Goal: Transaction & Acquisition: Purchase product/service

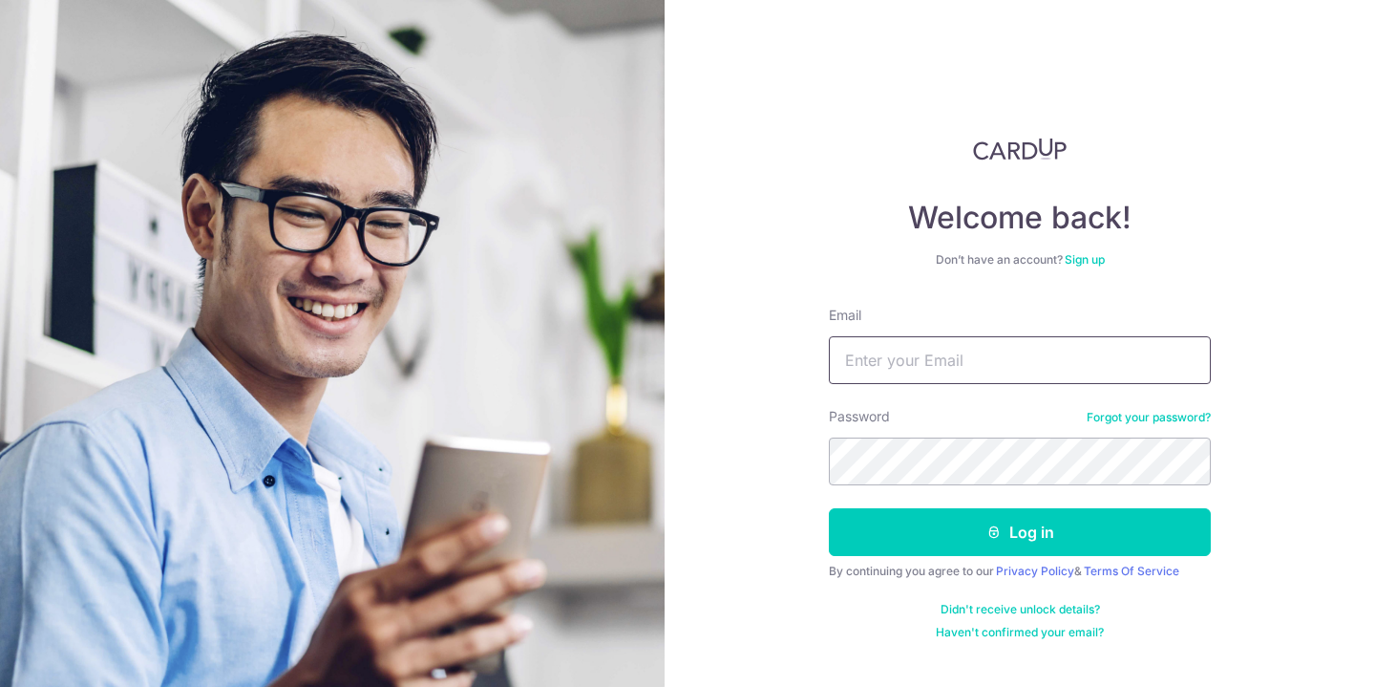
type input "lauaikleng@gmail.com"
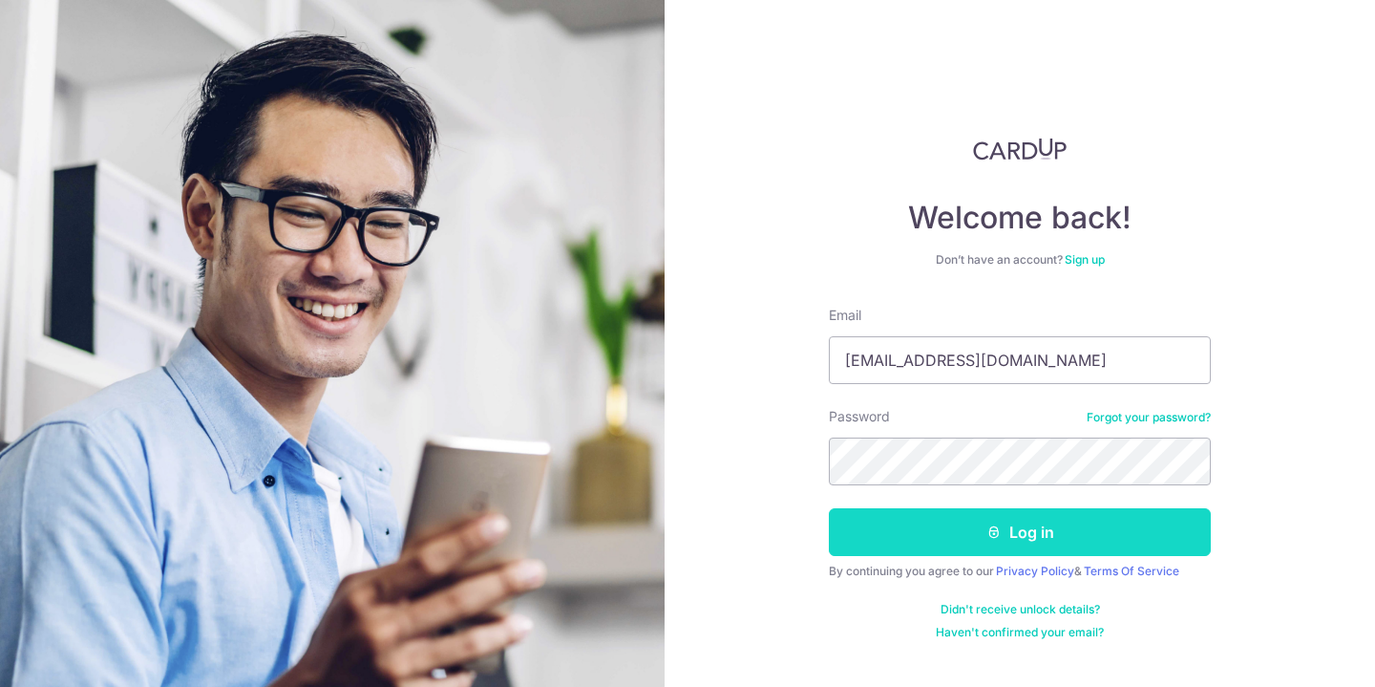
click at [988, 533] on icon "submit" at bounding box center [993, 531] width 15 height 15
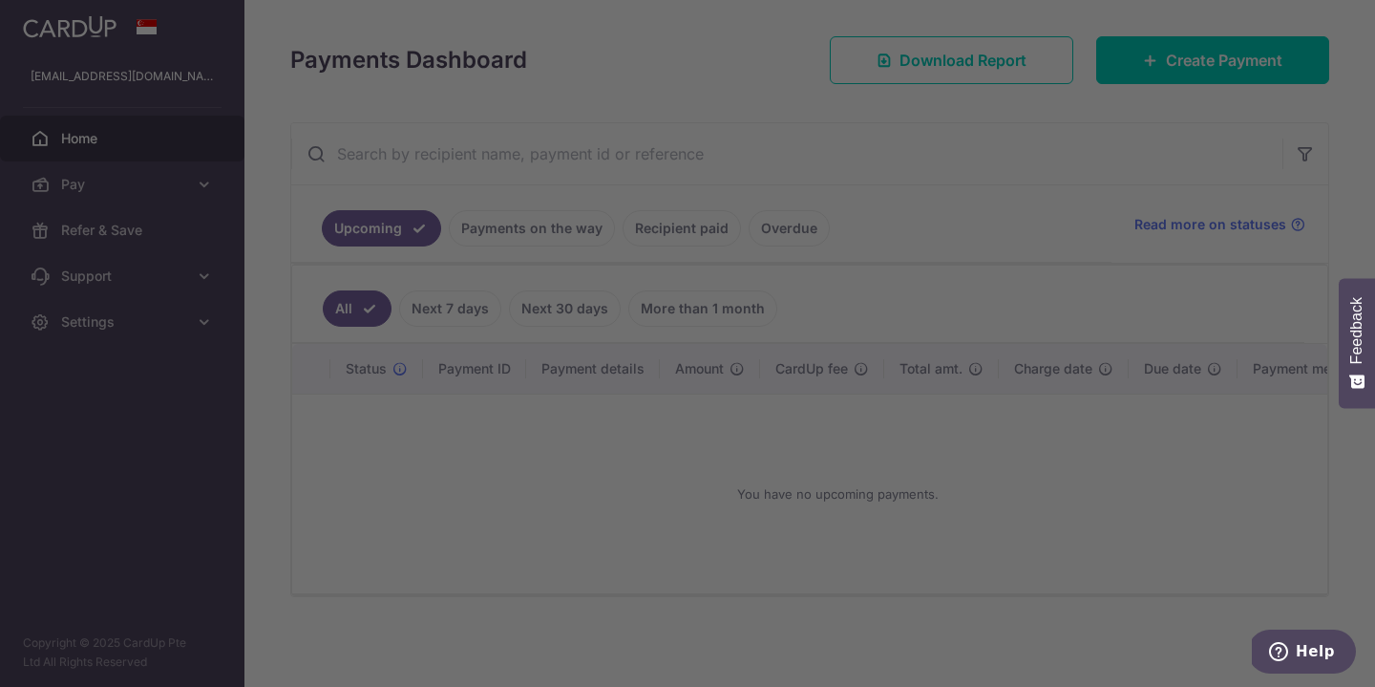
click at [131, 229] on div at bounding box center [694, 346] width 1388 height 693
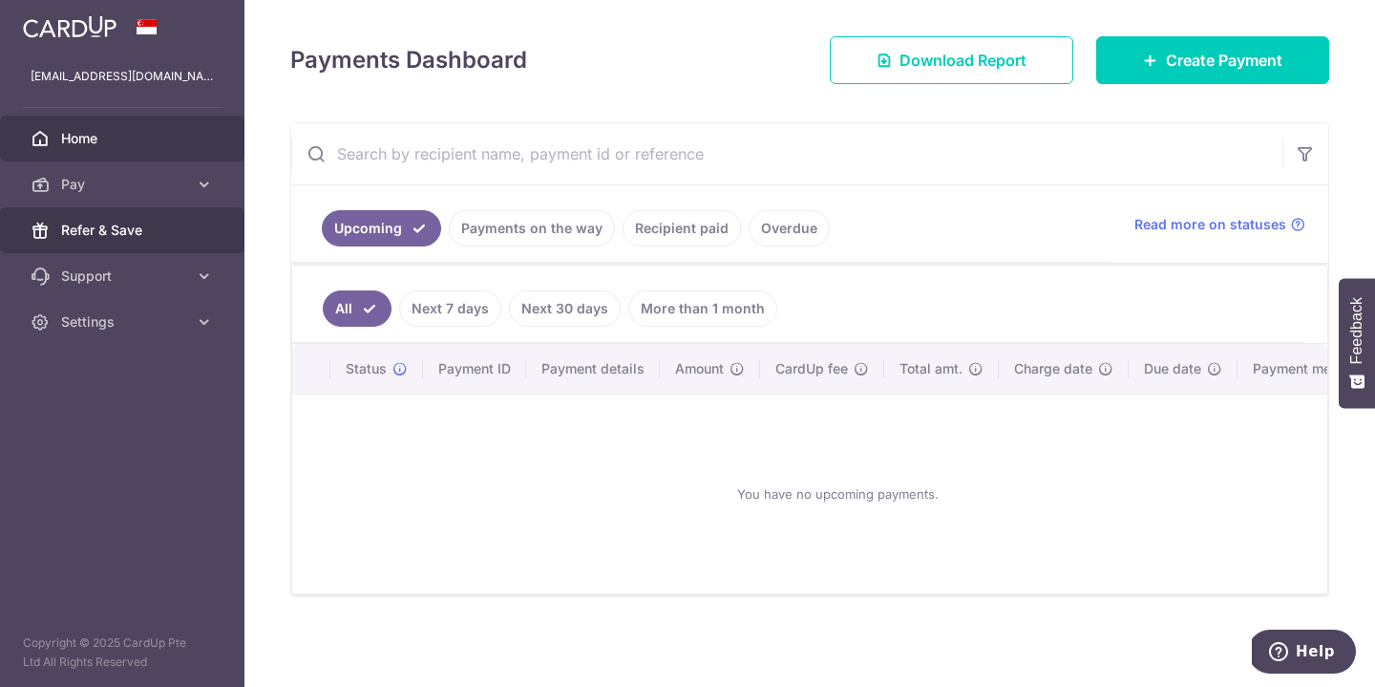
click at [125, 222] on span "Refer & Save" at bounding box center [124, 230] width 126 height 19
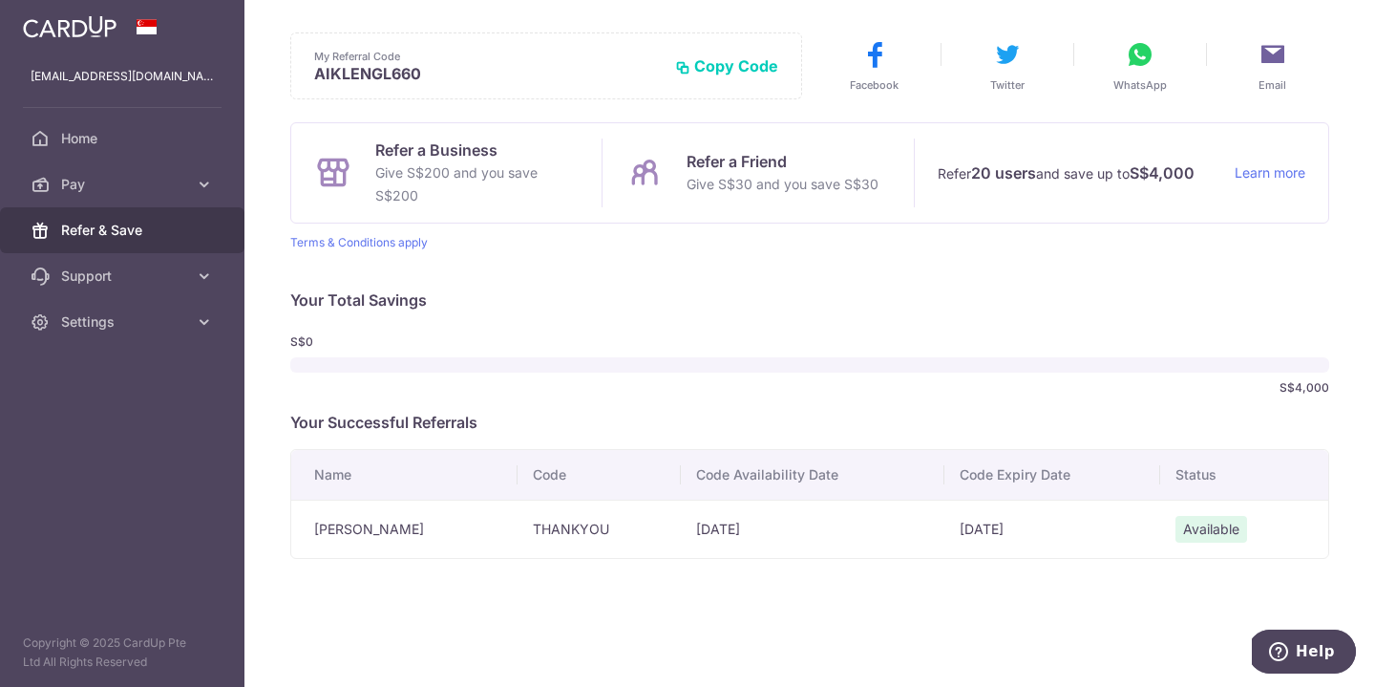
scroll to position [68, 0]
drag, startPoint x: 580, startPoint y: 531, endPoint x: 500, endPoint y: 527, distance: 79.3
click at [518, 527] on td "THANKYOU" at bounding box center [599, 528] width 163 height 58
copy td "THANKYOU"
click at [105, 180] on span "Pay" at bounding box center [124, 184] width 126 height 19
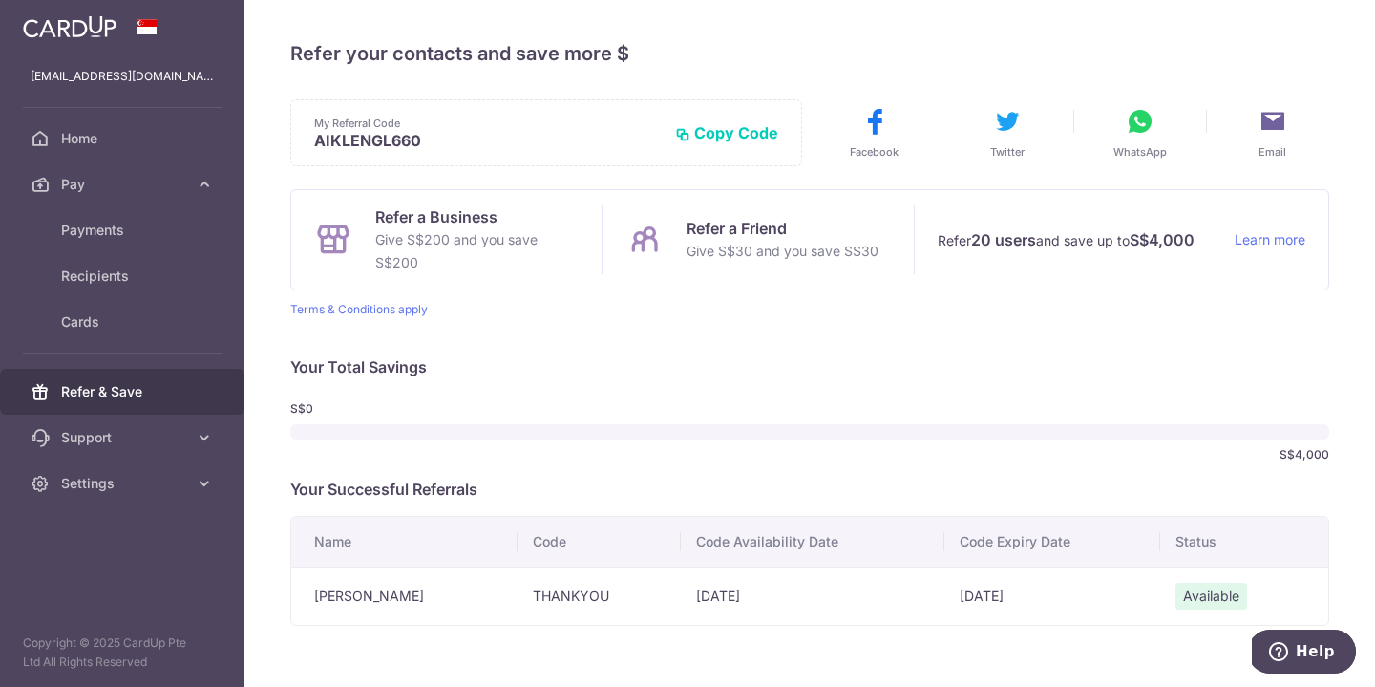
scroll to position [0, 0]
click at [105, 231] on span "Payments" at bounding box center [124, 230] width 126 height 19
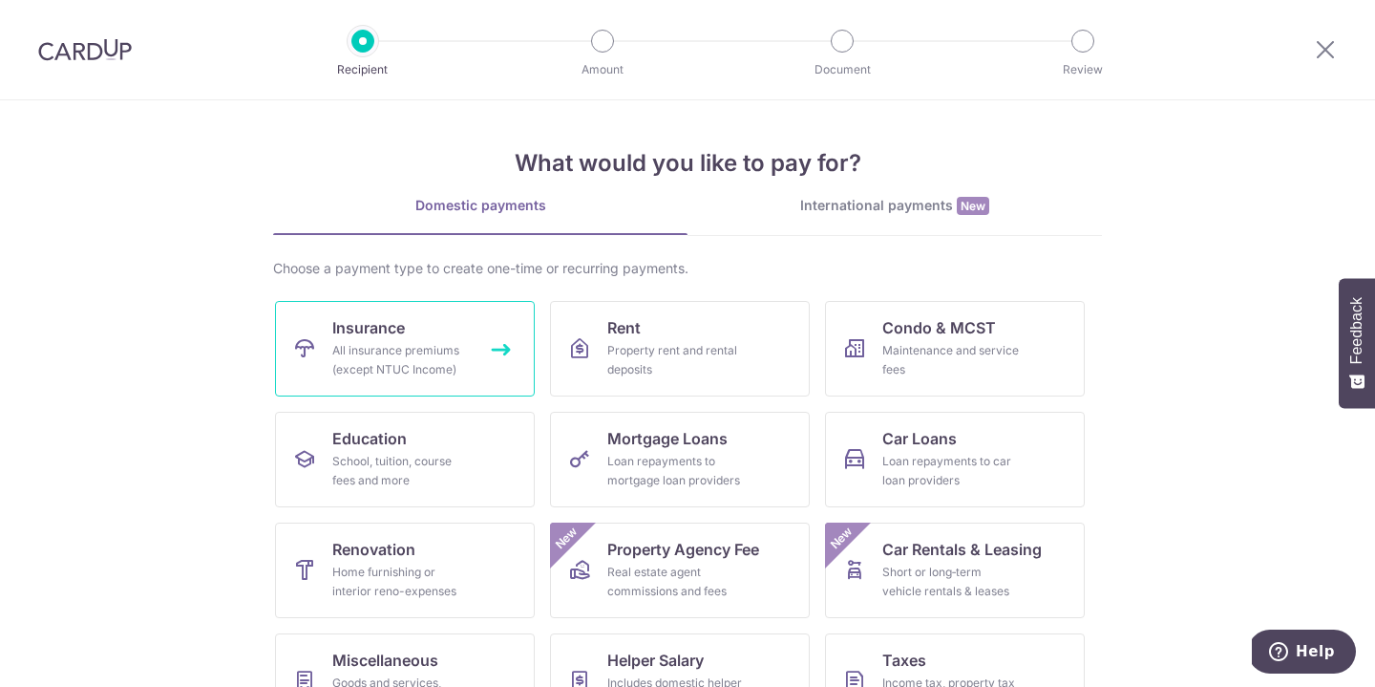
click at [417, 353] on div "All insurance premiums (except NTUC Income)" at bounding box center [400, 360] width 137 height 38
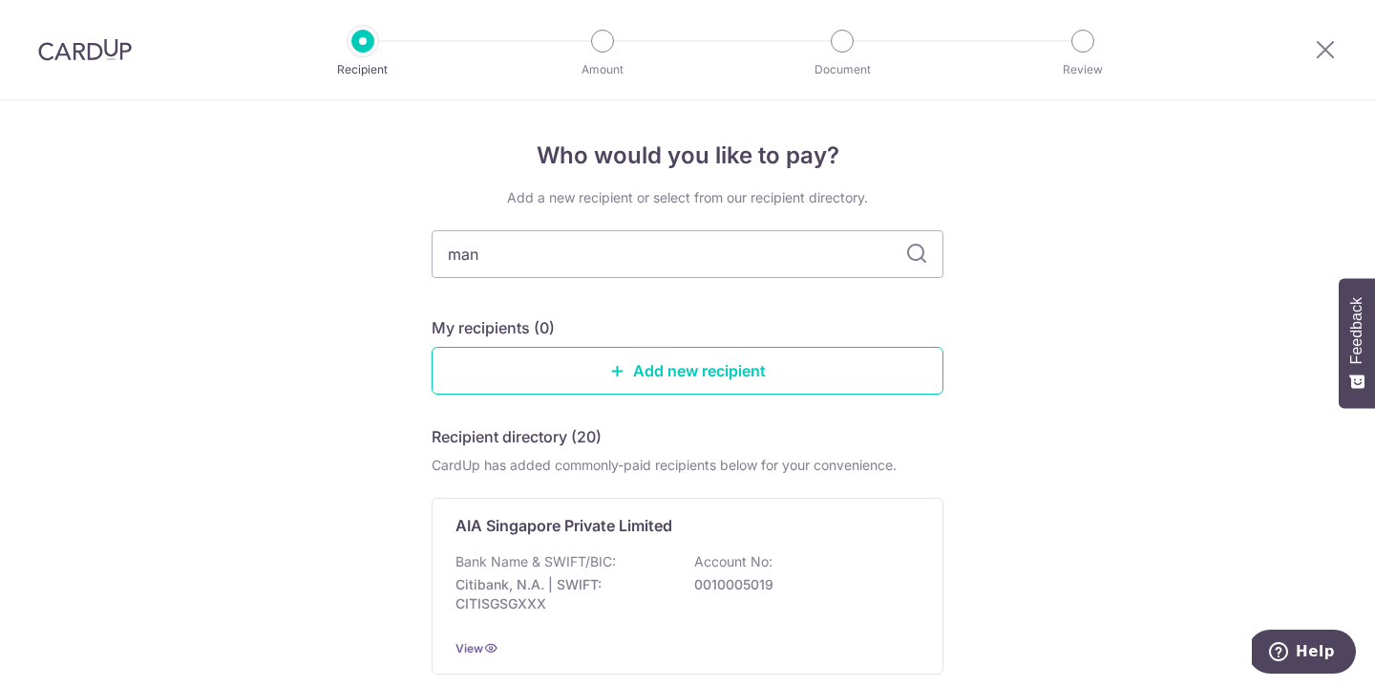
type input "manu"
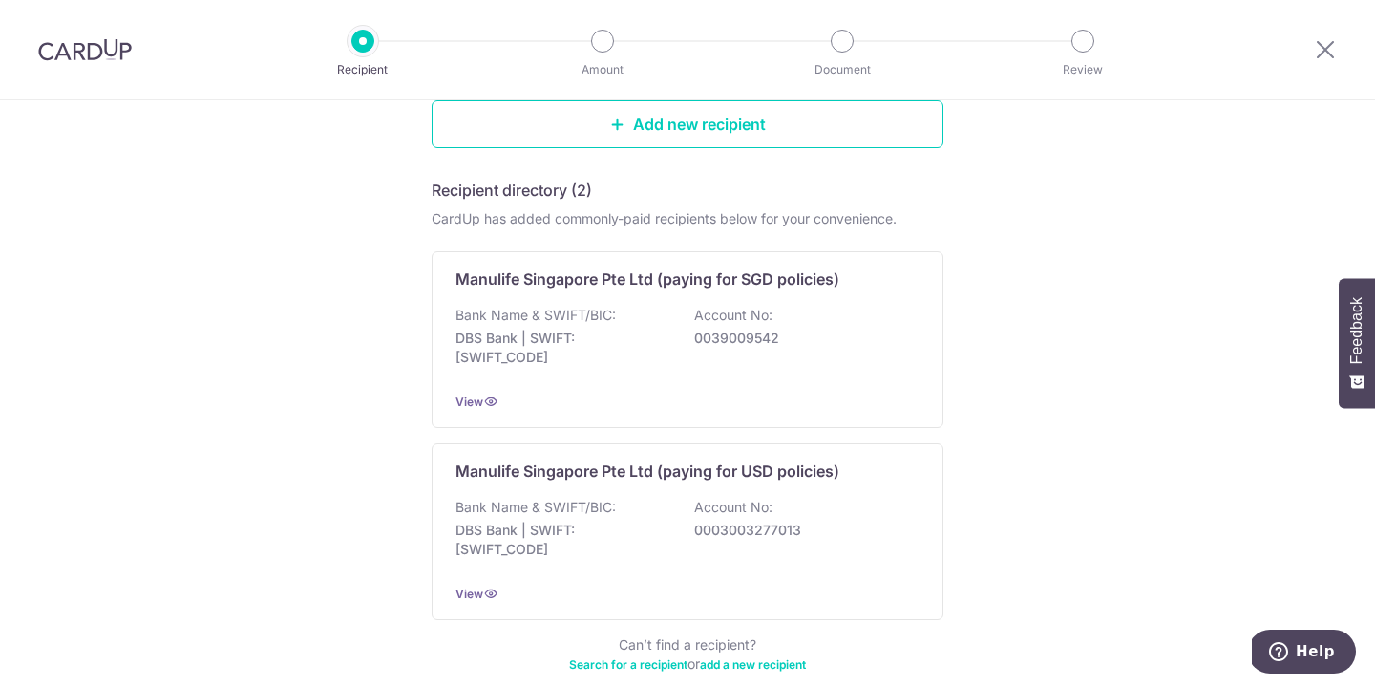
scroll to position [243, 0]
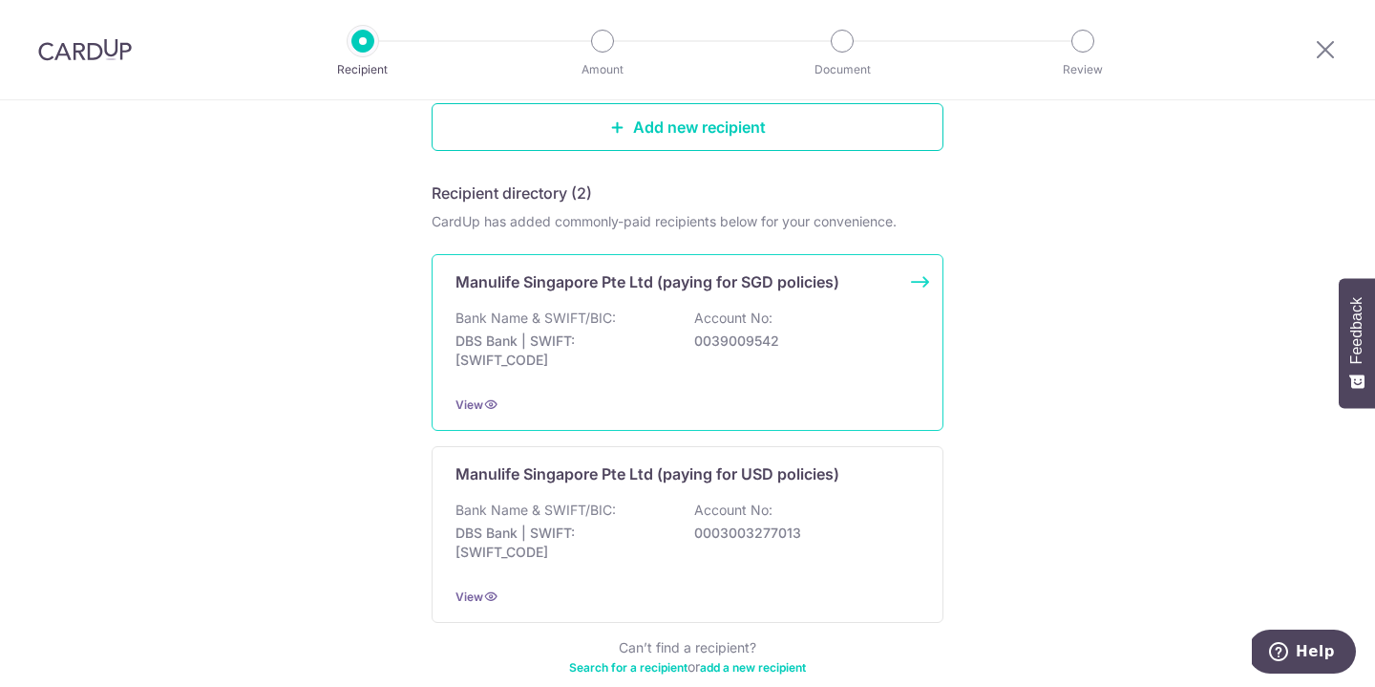
click at [583, 327] on div "Bank Name & SWIFT/BIC: DBS Bank | SWIFT: DBSSSGSGXXX Account No: 0039009542" at bounding box center [687, 343] width 464 height 71
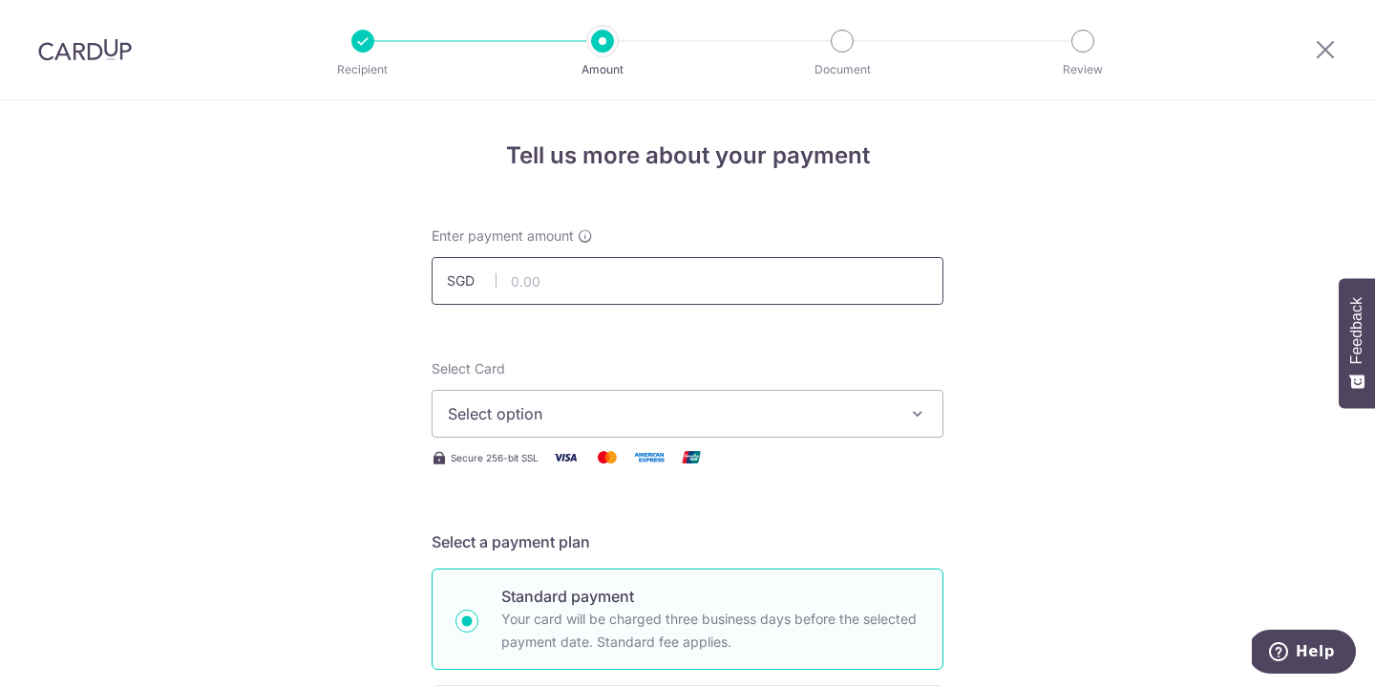
click at [549, 286] on input "text" at bounding box center [688, 281] width 512 height 48
type input "755.77"
click at [516, 420] on span "Select option" at bounding box center [670, 413] width 445 height 23
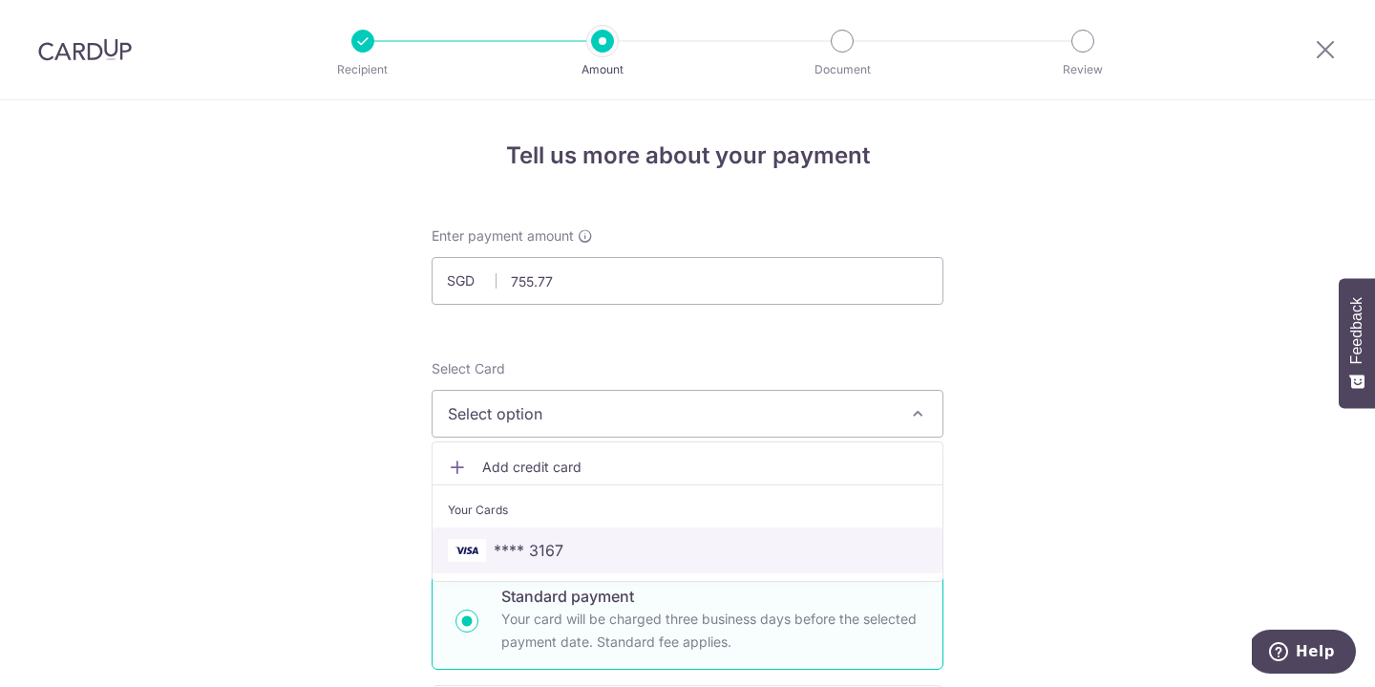
click at [519, 552] on span "**** 3167" at bounding box center [529, 550] width 70 height 23
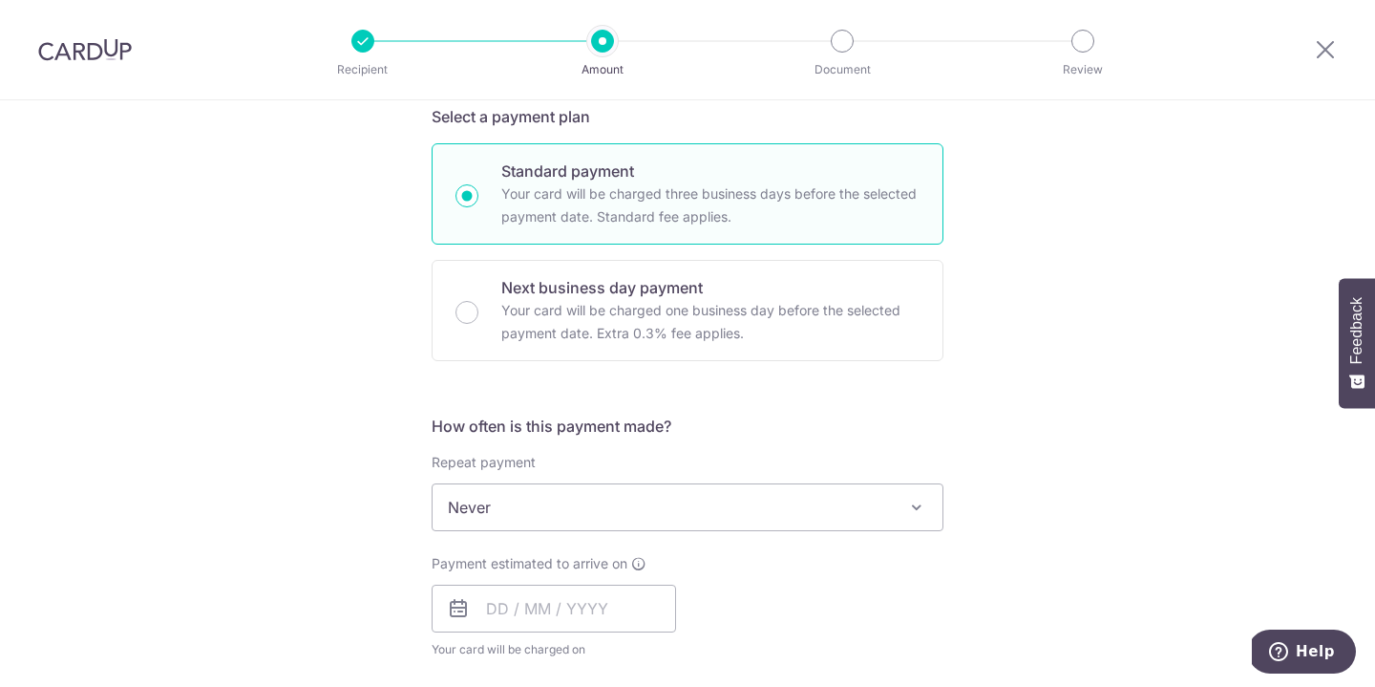
scroll to position [419, 0]
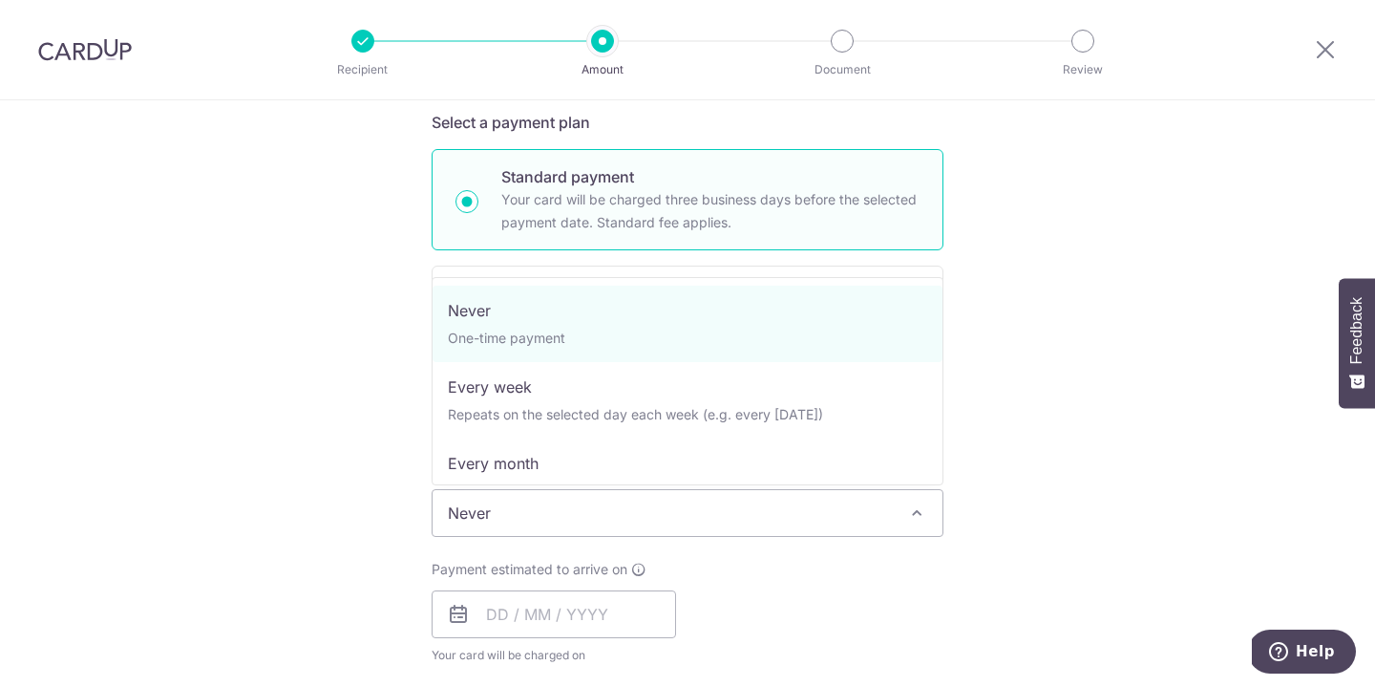
click at [699, 512] on span "Never" at bounding box center [688, 513] width 510 height 46
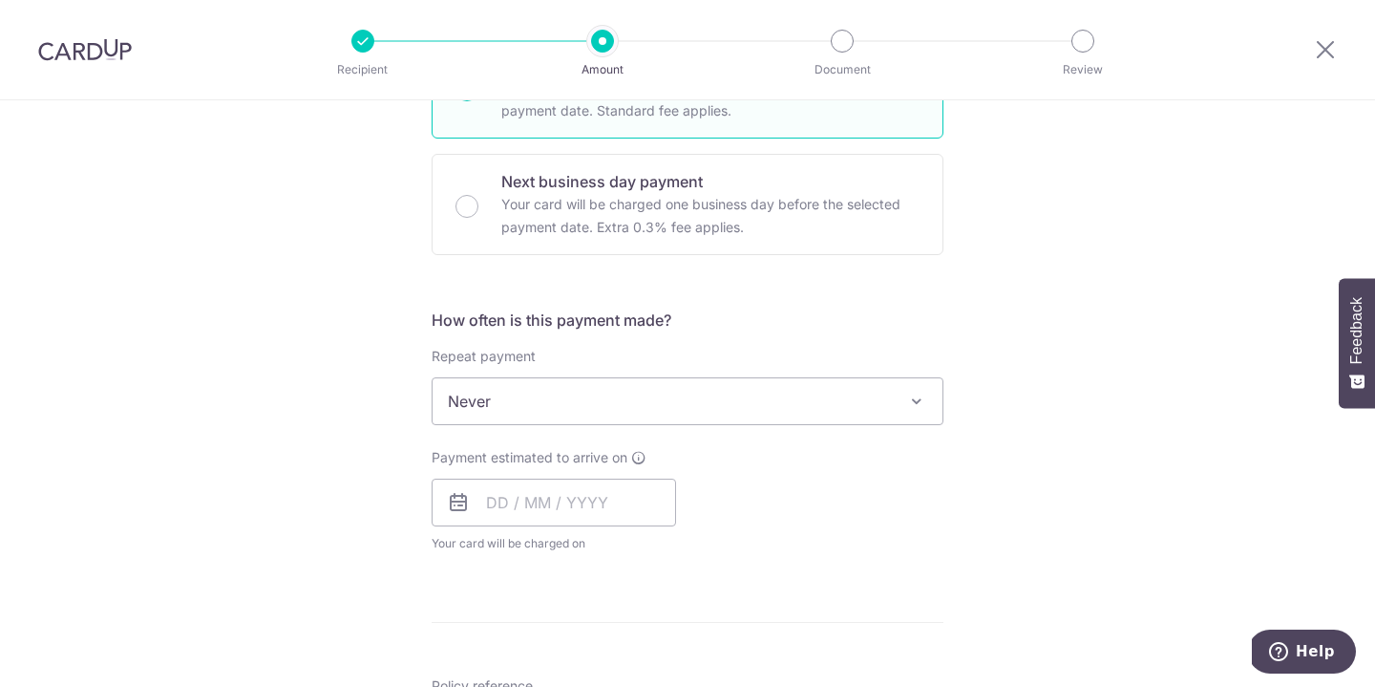
scroll to position [573, 0]
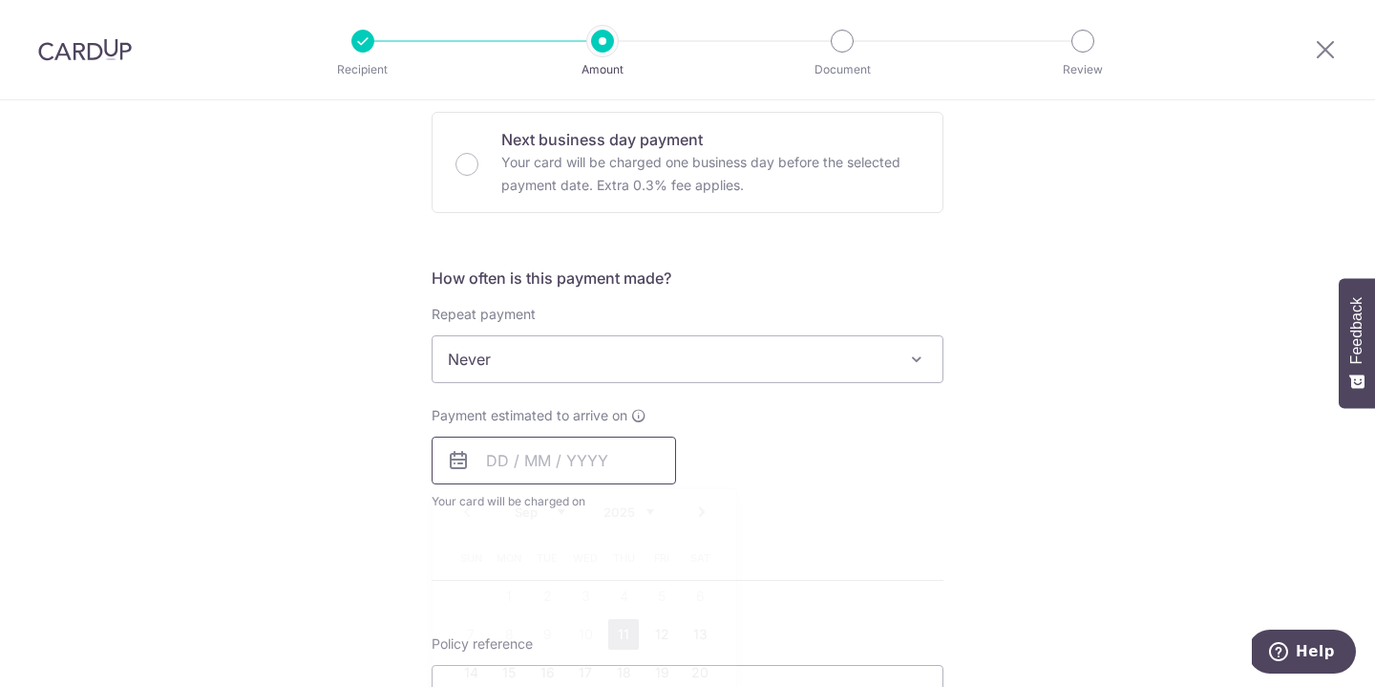
click at [613, 450] on input "text" at bounding box center [554, 460] width 244 height 48
click at [622, 627] on link "11" at bounding box center [623, 634] width 31 height 31
type input "11/09/2025"
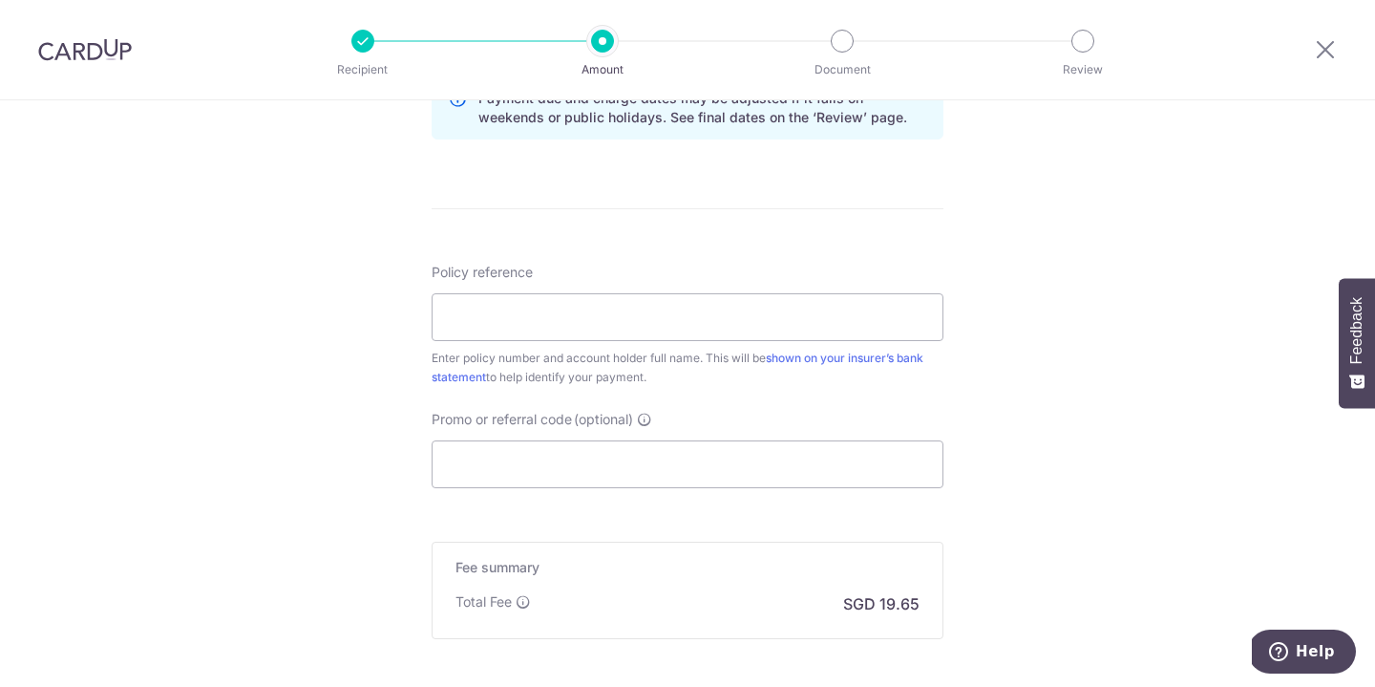
scroll to position [1025, 0]
click at [724, 310] on input "Policy reference" at bounding box center [688, 315] width 512 height 48
click at [518, 470] on input "Promo or referral code (optional)" at bounding box center [688, 462] width 512 height 48
paste input "THANKYOU"
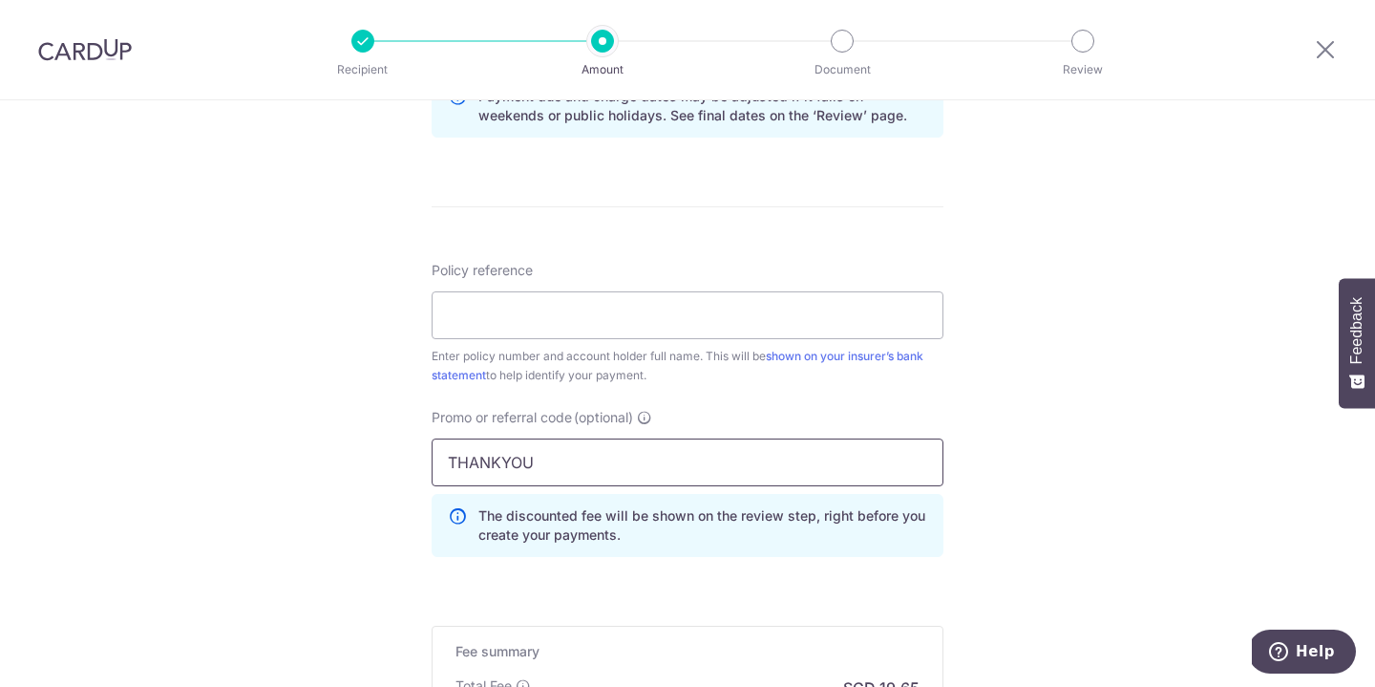
type input "THANKYOU"
click at [1009, 428] on div "Tell us more about your payment Enter payment amount SGD 755.77 755.77 Select C…" at bounding box center [687, 21] width 1375 height 1891
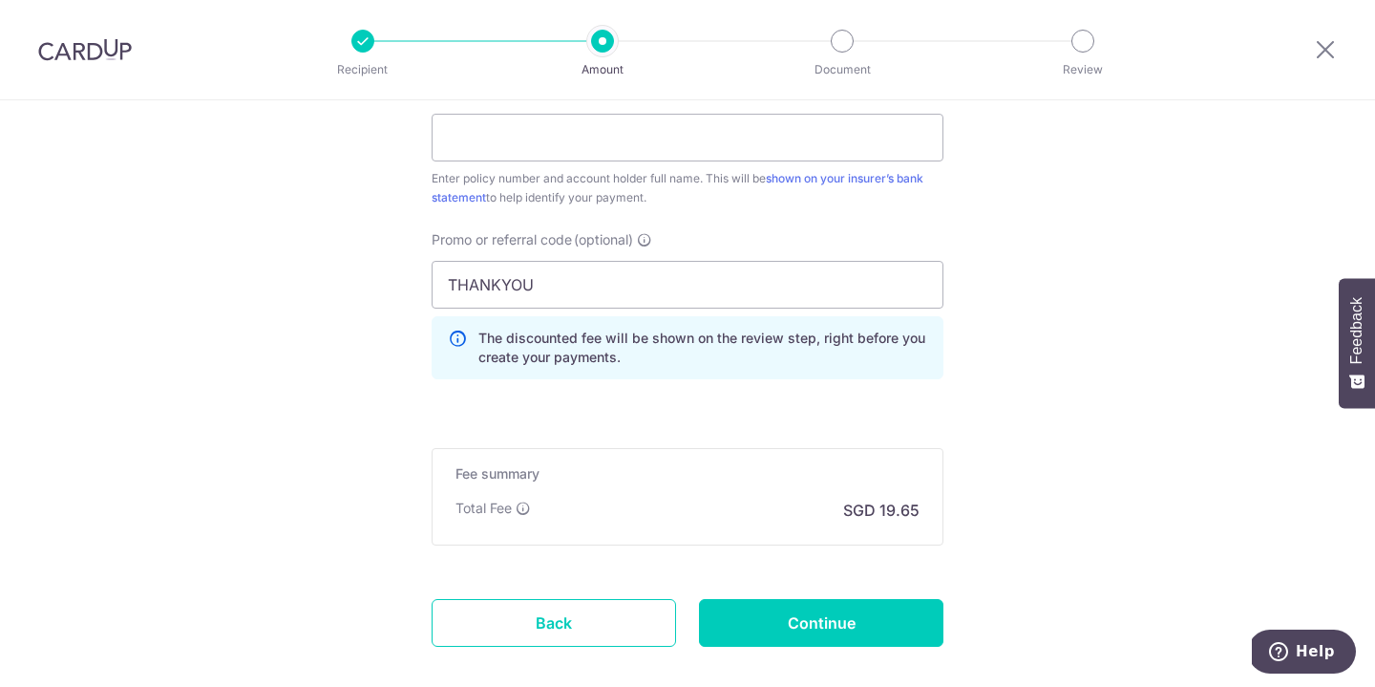
scroll to position [1194, 0]
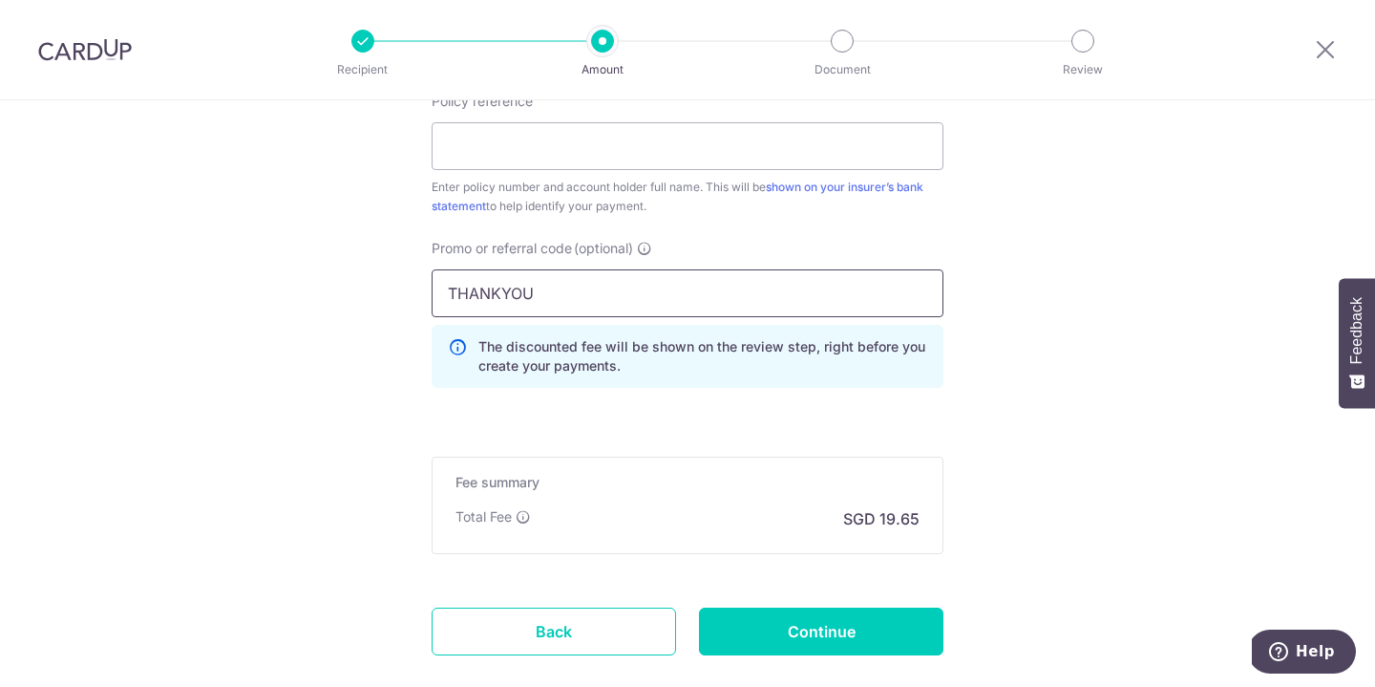
drag, startPoint x: 681, startPoint y: 286, endPoint x: 352, endPoint y: 284, distance: 328.5
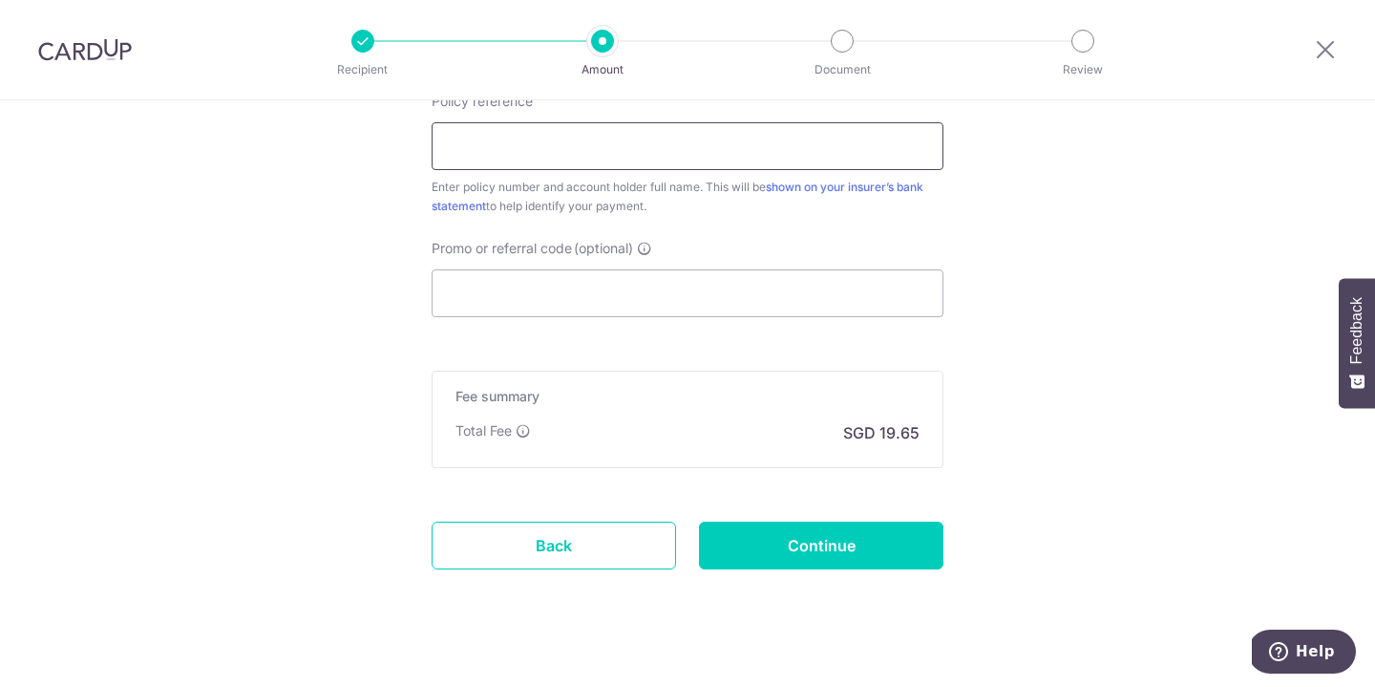
click at [583, 157] on input "Policy reference" at bounding box center [688, 146] width 512 height 48
click at [575, 298] on input "Promo or referral code (optional)" at bounding box center [688, 293] width 512 height 48
paste input "THANKYOU"
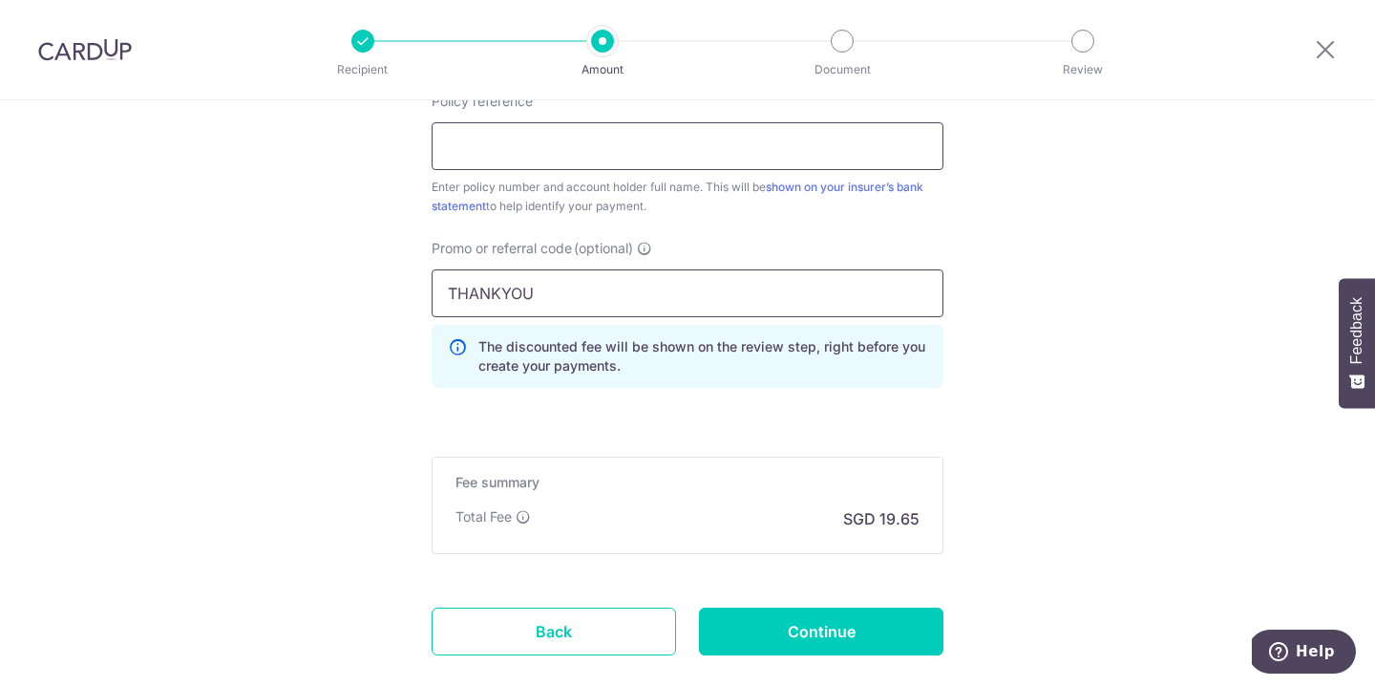
type input "THANKYOU"
click at [574, 143] on input "Policy reference" at bounding box center [688, 146] width 512 height 48
type input "1451709608 LAU AIK LENG"
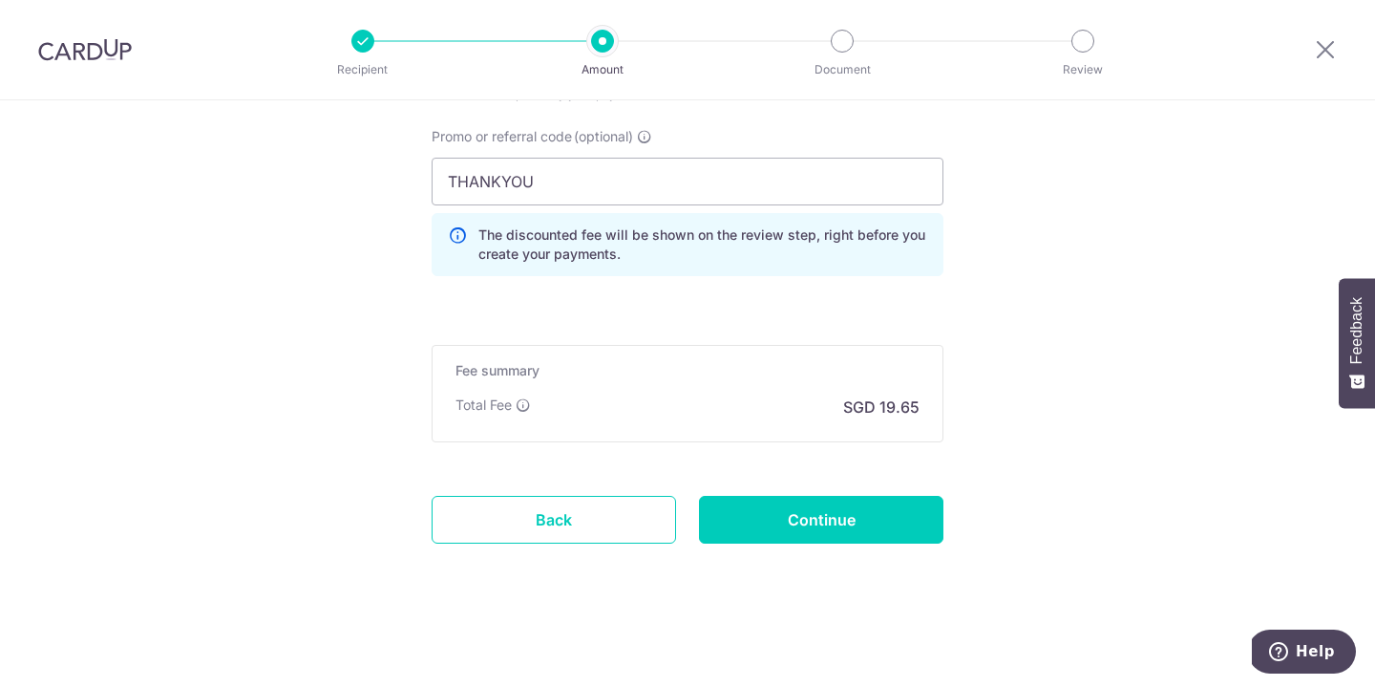
scroll to position [1305, 0]
click at [876, 534] on input "Continue" at bounding box center [821, 520] width 244 height 48
type input "Create Schedule"
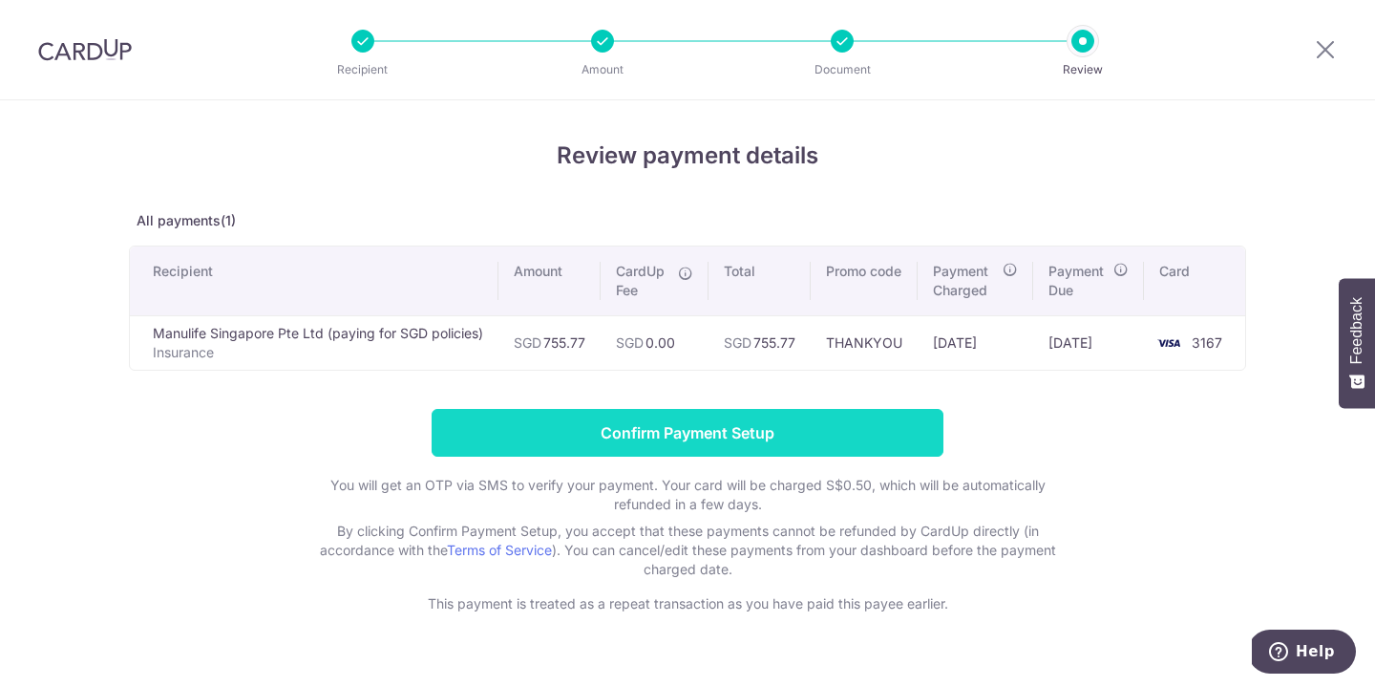
click at [793, 439] on input "Confirm Payment Setup" at bounding box center [688, 433] width 512 height 48
